Goal: Find specific page/section: Find specific page/section

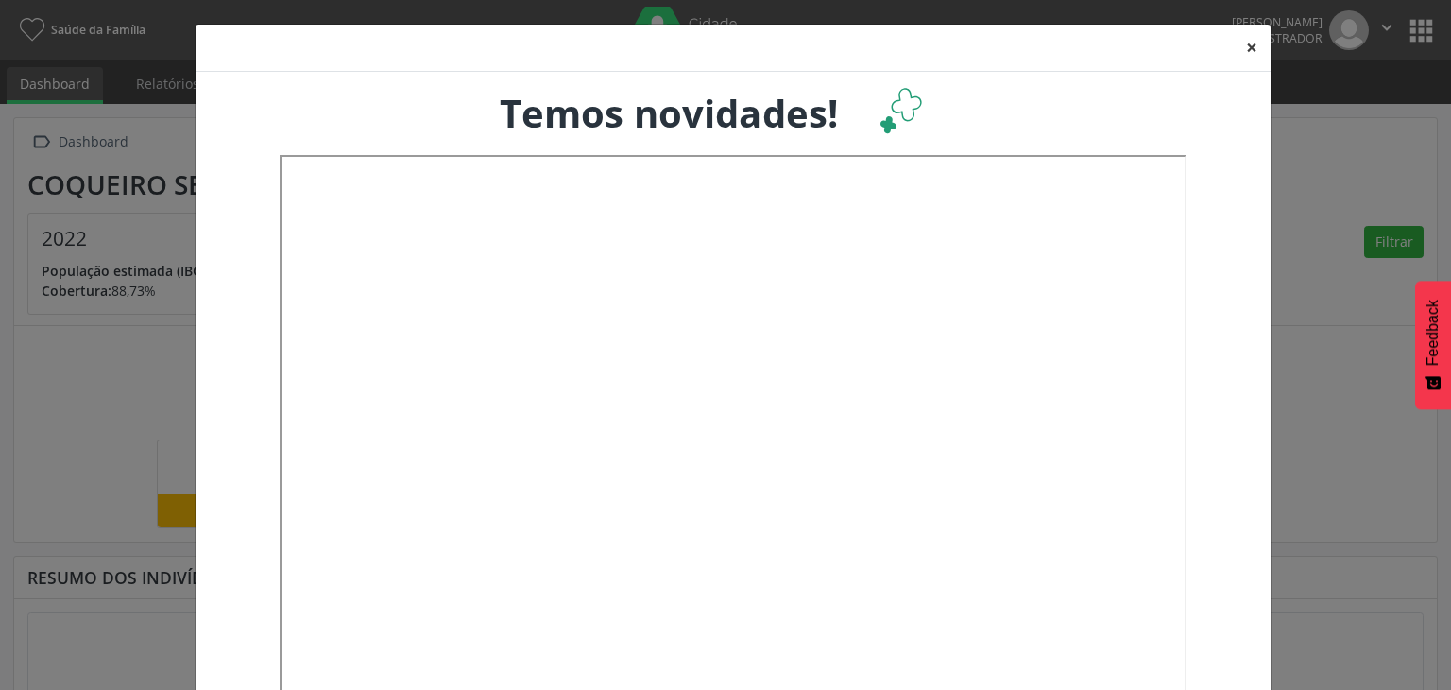
click at [1239, 44] on button "×" at bounding box center [1252, 48] width 38 height 46
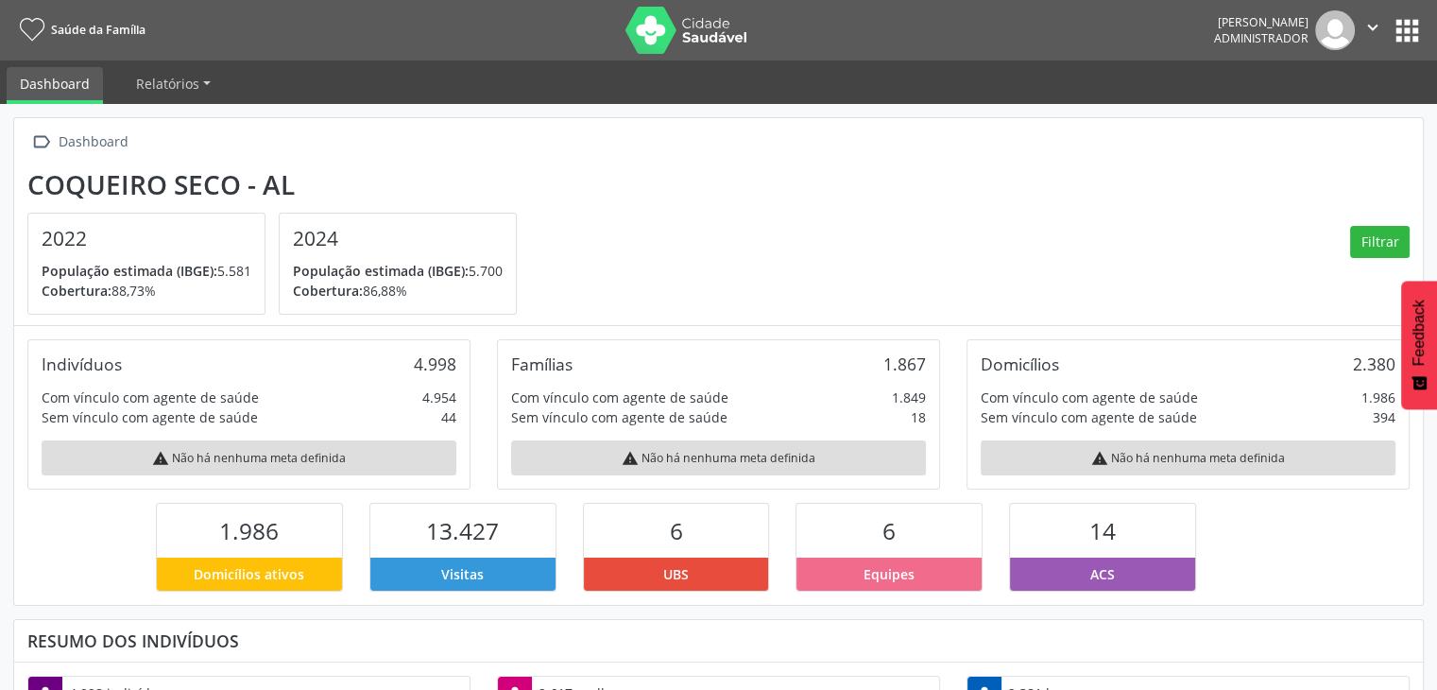
scroll to position [311, 469]
drag, startPoint x: 431, startPoint y: 413, endPoint x: 447, endPoint y: 428, distance: 22.1
click at [447, 428] on div "Indivíduos 4.998 Com vínculo com agente de saúde 4.954 Sem vínculo com agente d…" at bounding box center [248, 414] width 443 height 150
click at [416, 413] on div "Sem vínculo com agente de saúde 44" at bounding box center [249, 417] width 415 height 20
drag, startPoint x: 44, startPoint y: 420, endPoint x: 169, endPoint y: 429, distance: 125.0
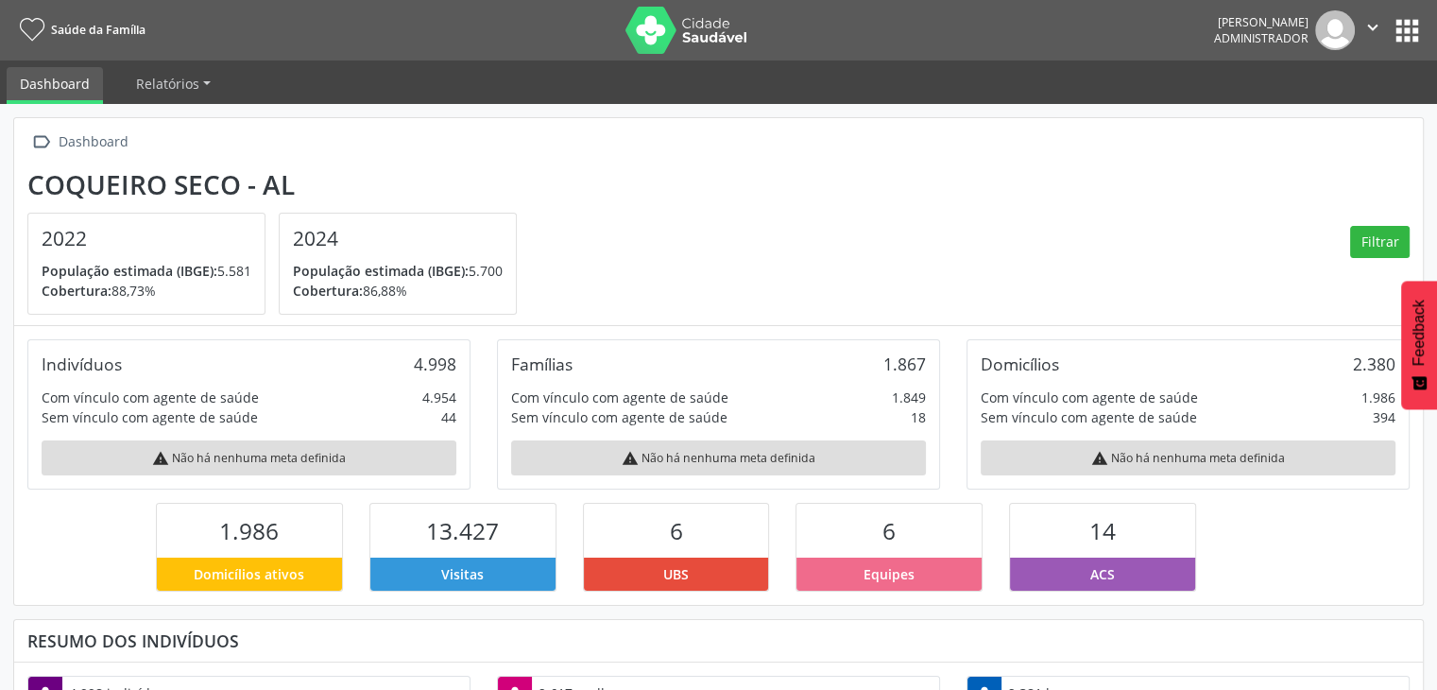
click at [169, 429] on div "Indivíduos 4.998 Com vínculo com agente de saúde 4.954 Sem vínculo com agente d…" at bounding box center [248, 414] width 443 height 150
click at [94, 407] on div "Sem vínculo com agente de saúde" at bounding box center [150, 417] width 216 height 20
click at [42, 416] on div "Sem vínculo com agente de saúde" at bounding box center [150, 417] width 216 height 20
click at [52, 433] on div "Indivíduos 4.998 Com vínculo com agente de saúde 4.954 Sem vínculo com agente d…" at bounding box center [248, 414] width 443 height 150
drag, startPoint x: 380, startPoint y: 420, endPoint x: 395, endPoint y: 430, distance: 17.8
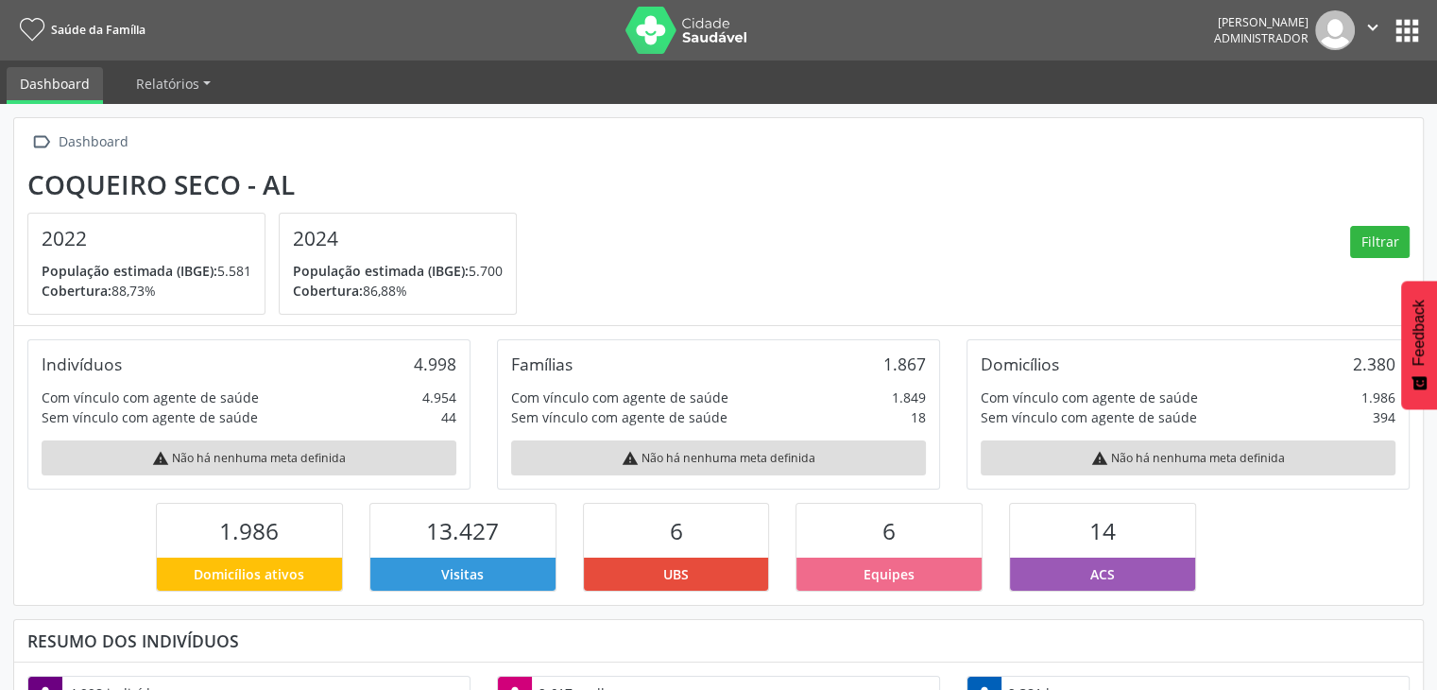
click at [381, 420] on div "Sem vínculo com agente de saúde 44" at bounding box center [249, 417] width 415 height 20
click at [442, 473] on div "warning Não há nenhuma meta definida" at bounding box center [249, 457] width 415 height 35
drag, startPoint x: 456, startPoint y: 418, endPoint x: 402, endPoint y: 422, distance: 54.0
click at [402, 422] on div "Indivíduos 4.998 Com vínculo com agente de saúde 4.954 Sem vínculo com agente d…" at bounding box center [248, 414] width 443 height 150
click at [246, 424] on div "Sem vínculo com agente de saúde" at bounding box center [150, 417] width 216 height 20
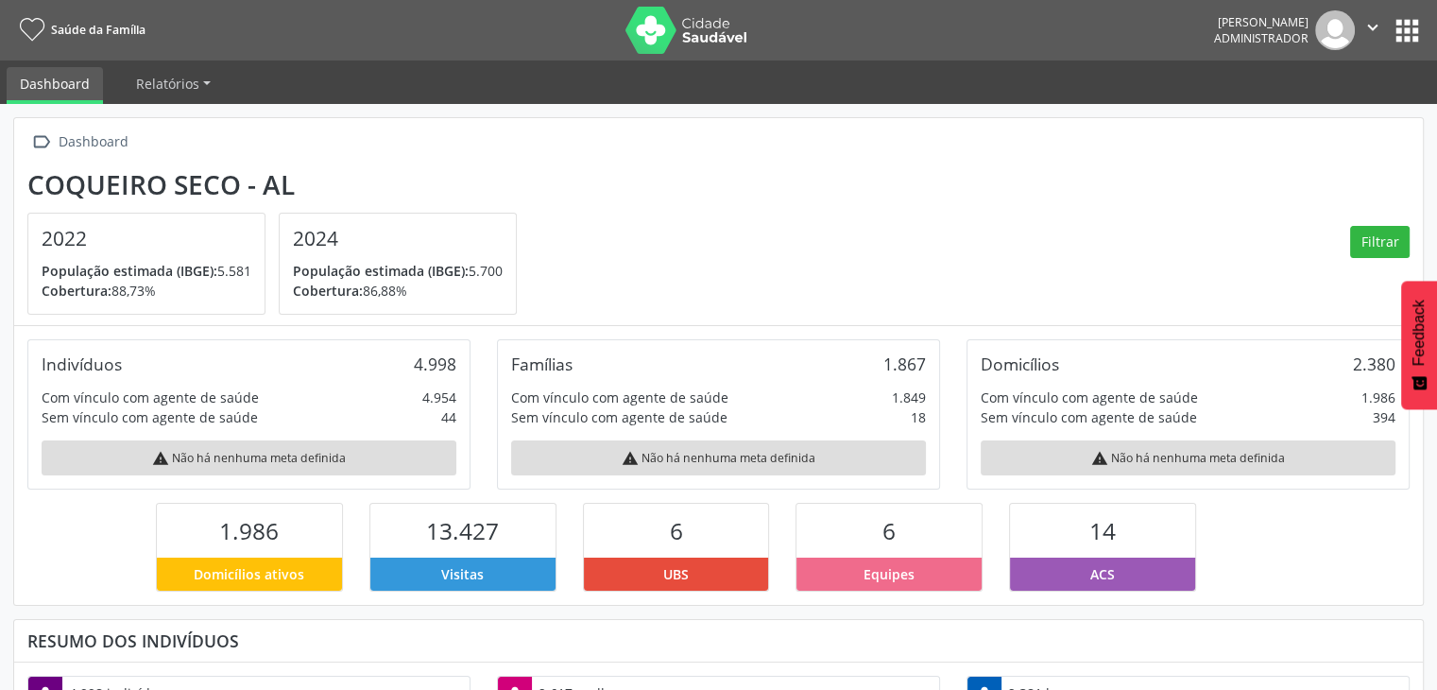
drag, startPoint x: 439, startPoint y: 418, endPoint x: 442, endPoint y: 430, distance: 12.6
click at [442, 430] on div "Indivíduos 4.998 Com vínculo com agente de saúde 4.954 Sem vínculo com agente d…" at bounding box center [248, 414] width 443 height 150
click at [427, 419] on div "Sem vínculo com agente de saúde 44" at bounding box center [249, 417] width 415 height 20
click at [410, 418] on div "Sem vínculo com agente de saúde 44" at bounding box center [249, 417] width 415 height 20
click at [1408, 23] on button "apps" at bounding box center [1407, 30] width 33 height 33
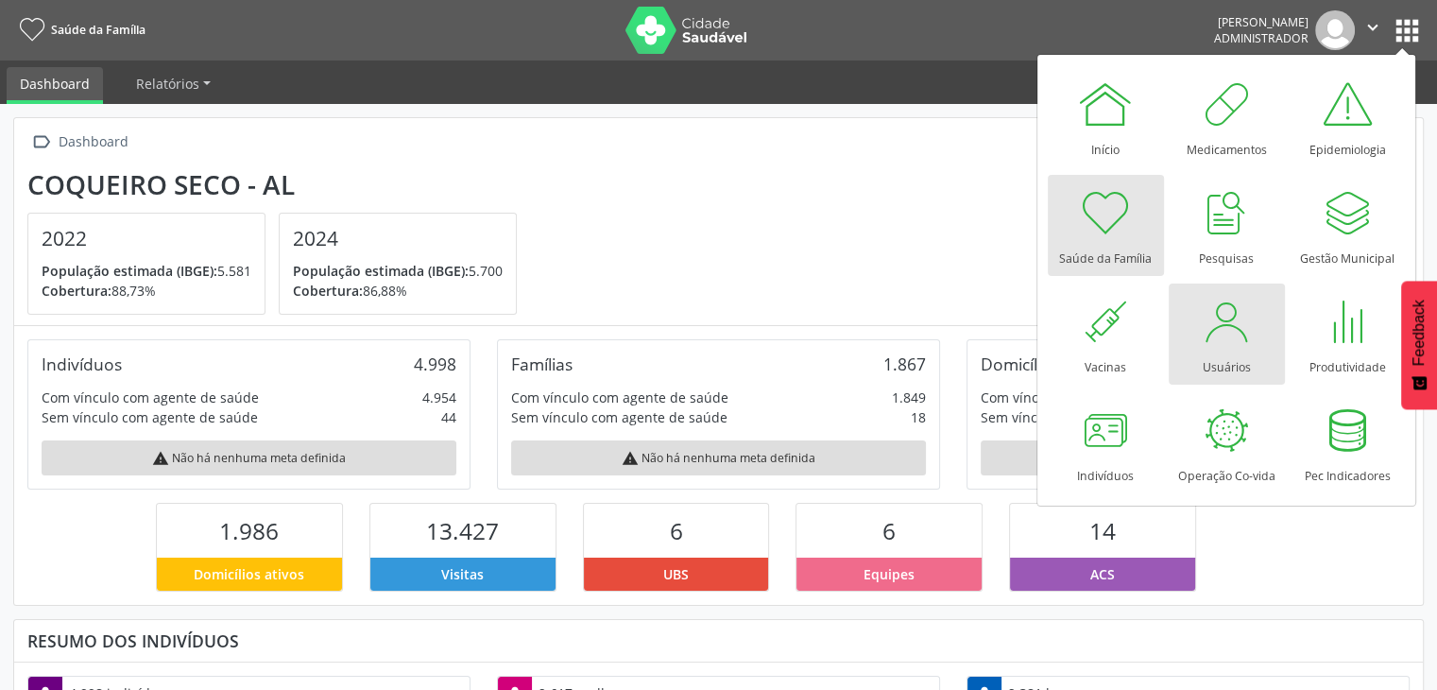
click at [1222, 326] on div at bounding box center [1226, 321] width 57 height 57
